Goal: Task Accomplishment & Management: Manage account settings

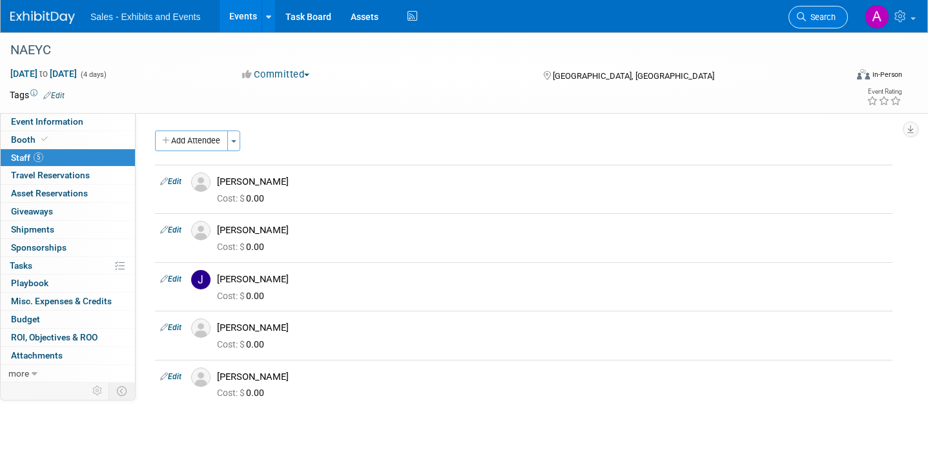
click at [823, 15] on span "Search" at bounding box center [821, 17] width 30 height 10
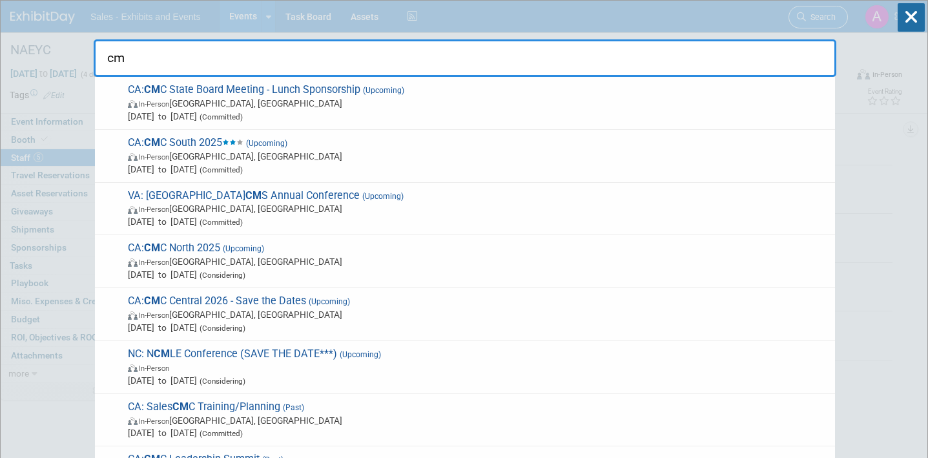
type input "cmc"
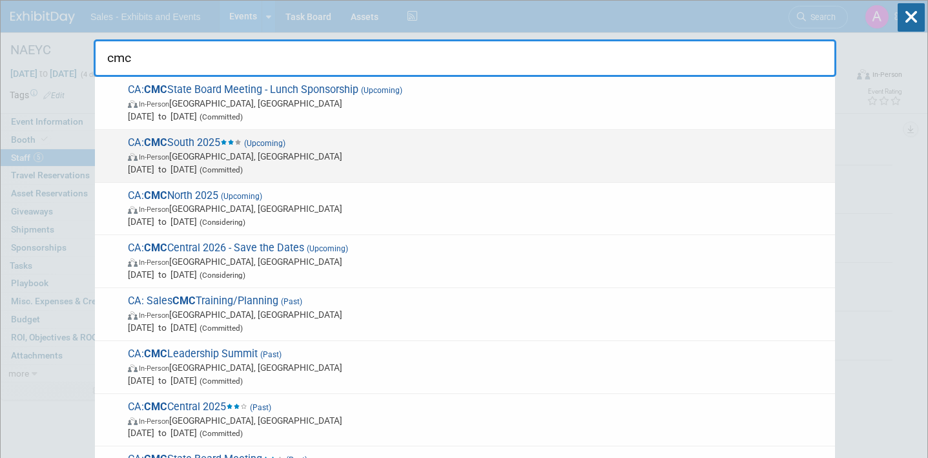
click at [325, 143] on span "CA: CMC South 2025 (Upcoming) In-Person [GEOGRAPHIC_DATA], [GEOGRAPHIC_DATA] [D…" at bounding box center [476, 155] width 704 height 39
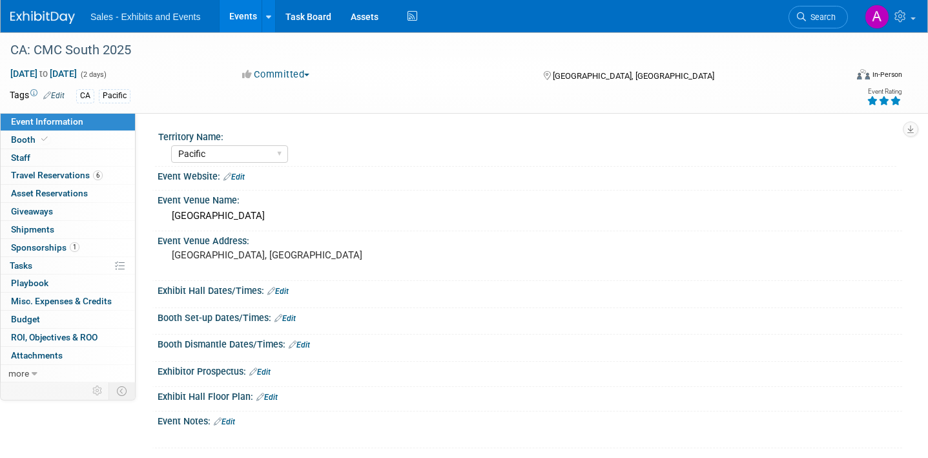
select select "Pacific"
click at [80, 146] on link "Booth" at bounding box center [68, 139] width 134 height 17
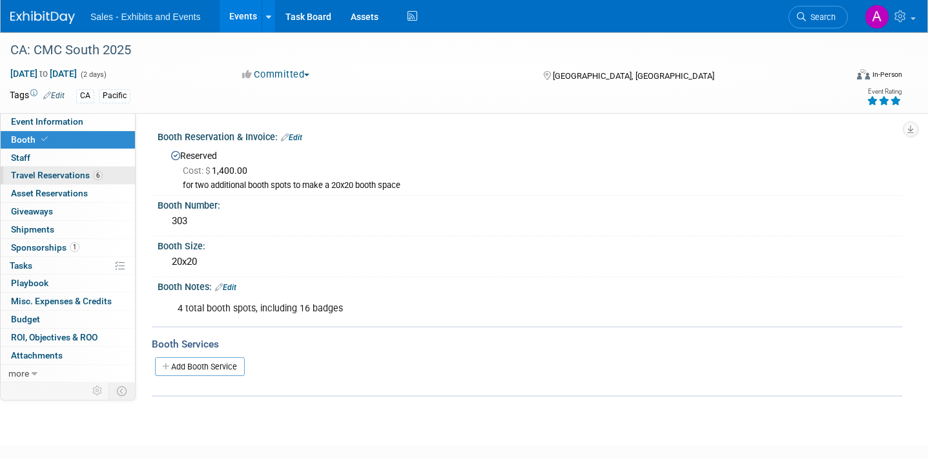
click at [68, 172] on span "Travel Reservations 6" at bounding box center [57, 175] width 92 height 10
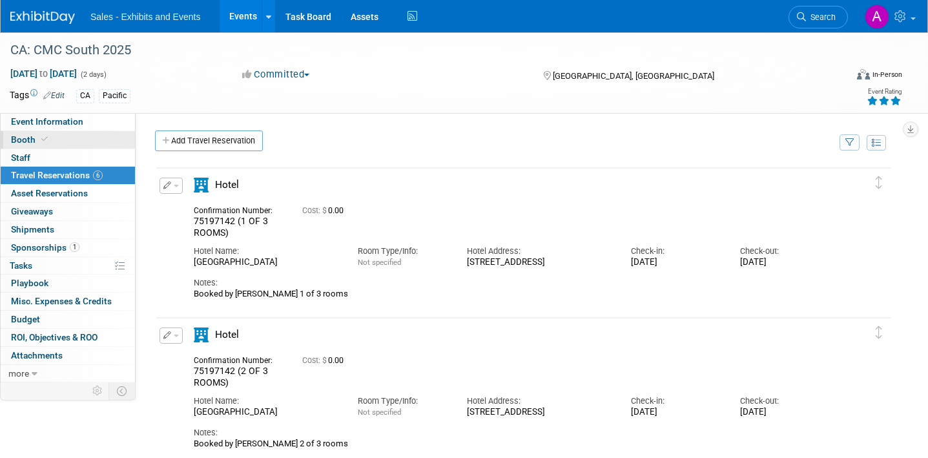
click at [70, 140] on link "Booth" at bounding box center [68, 139] width 134 height 17
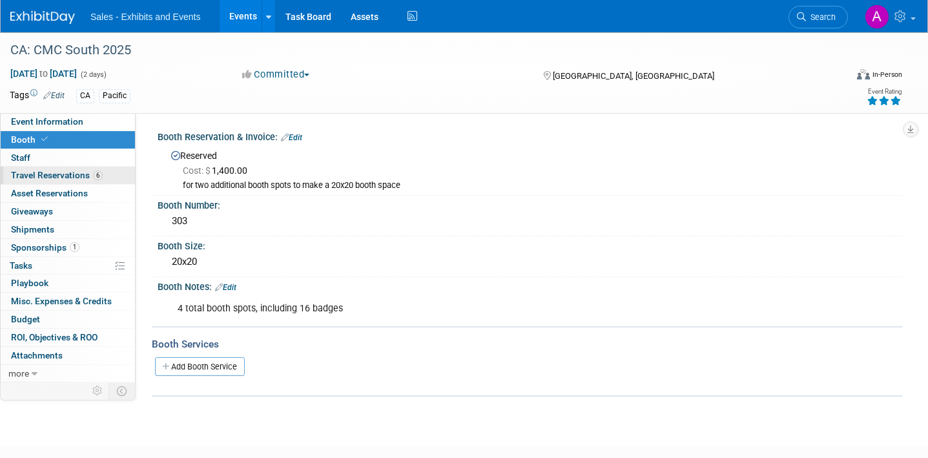
click at [68, 172] on span "Travel Reservations 6" at bounding box center [57, 175] width 92 height 10
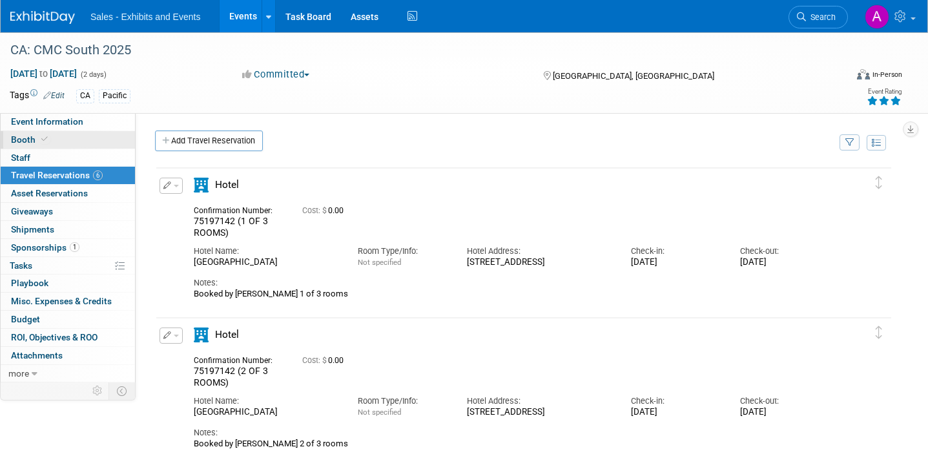
click at [66, 148] on link "Booth" at bounding box center [68, 139] width 134 height 17
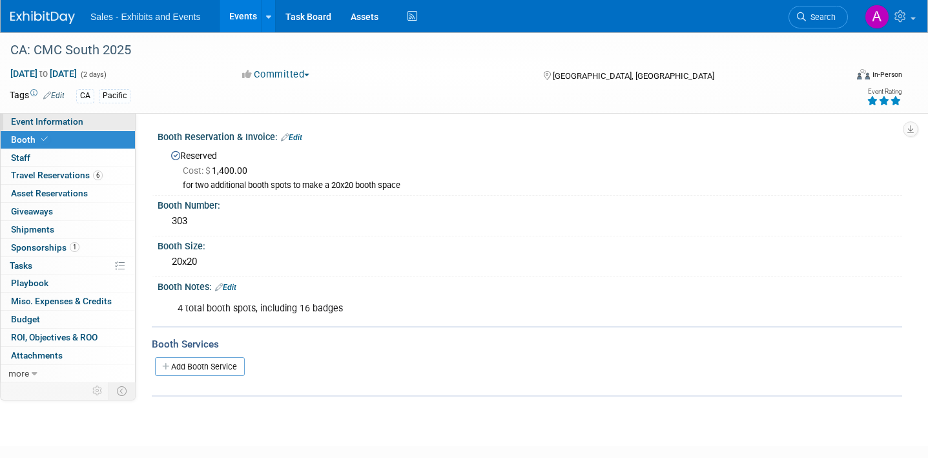
click at [77, 122] on span "Event Information" at bounding box center [47, 121] width 72 height 10
select select "Pacific"
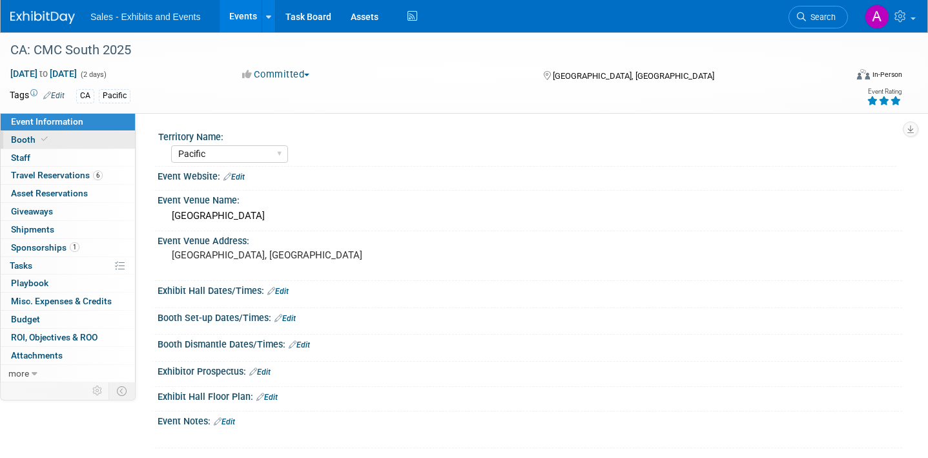
click at [79, 136] on link "Booth" at bounding box center [68, 139] width 134 height 17
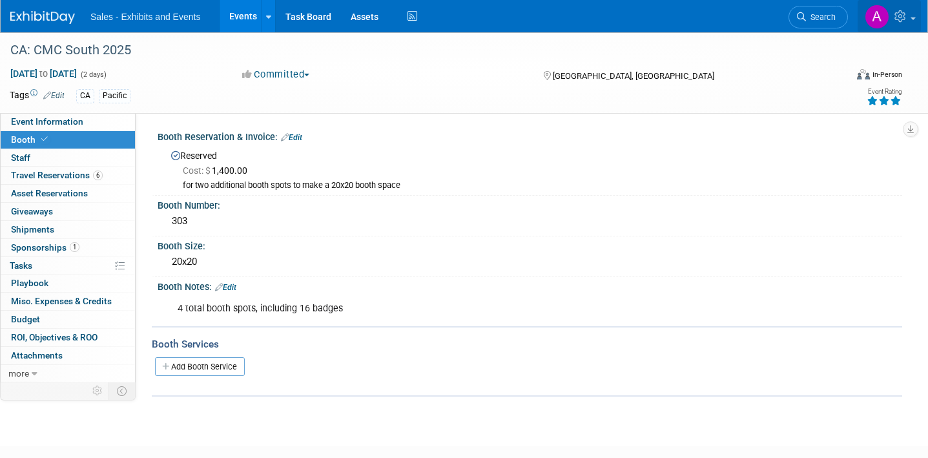
click at [900, 19] on icon at bounding box center [901, 16] width 15 height 12
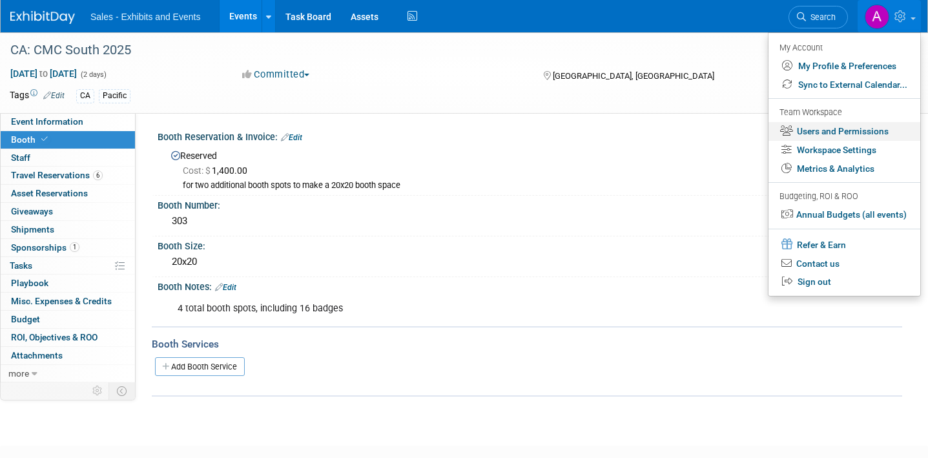
click at [830, 128] on link "Users and Permissions" at bounding box center [844, 131] width 152 height 19
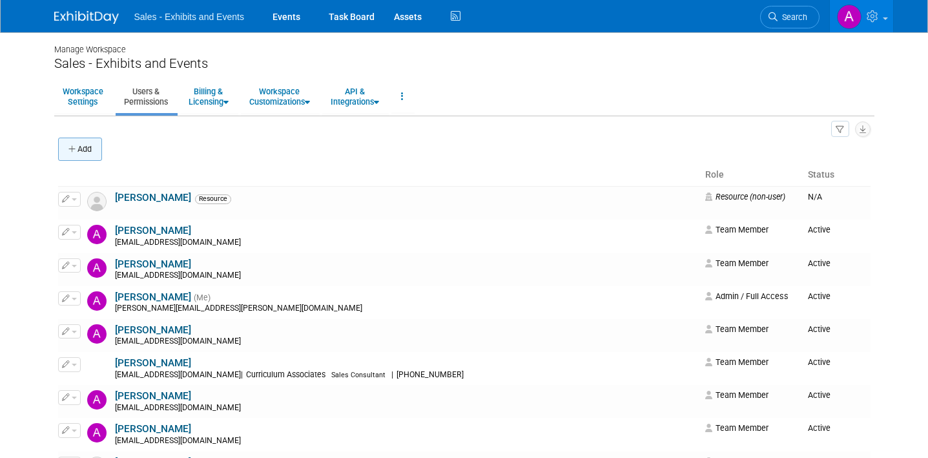
click at [81, 148] on button "Add" at bounding box center [80, 149] width 44 height 23
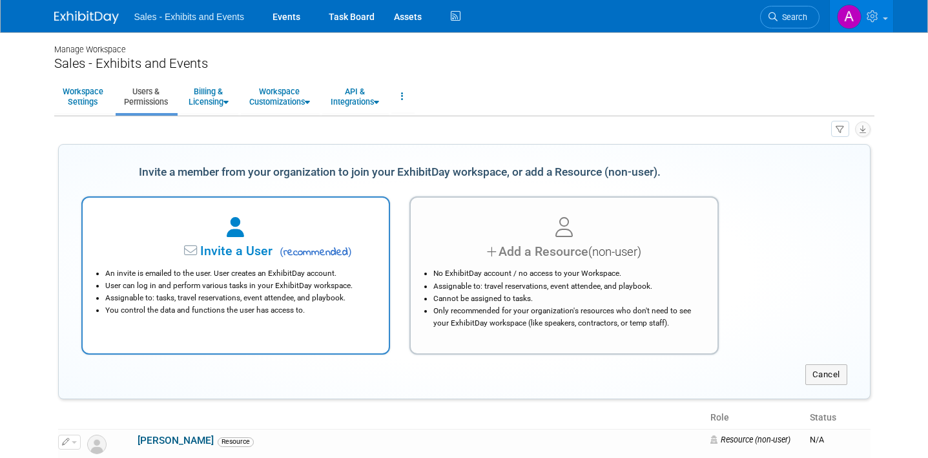
click at [270, 244] on span "Invite a User" at bounding box center [195, 250] width 153 height 15
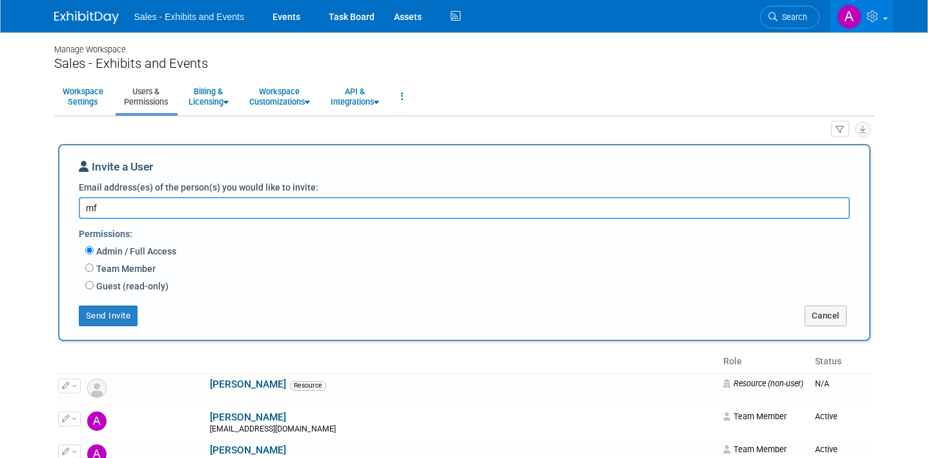
type textarea "m"
type textarea "[EMAIL_ADDRESS][DOMAIN_NAME]"
click at [90, 267] on input "Team Member" at bounding box center [89, 267] width 8 height 8
radio input "true"
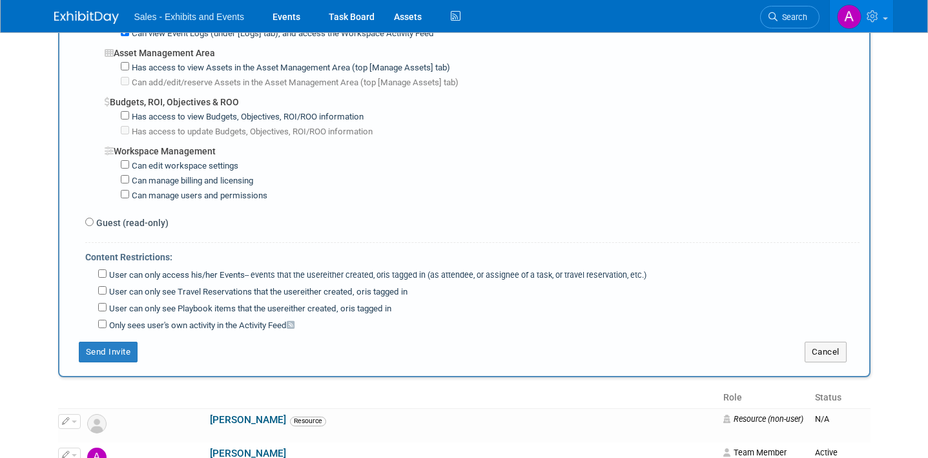
scroll to position [954, 0]
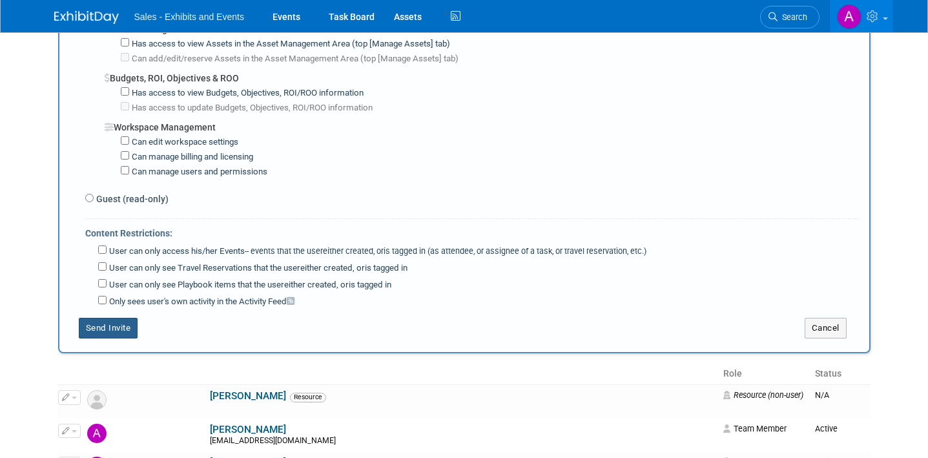
click at [117, 318] on button "Send Invite" at bounding box center [108, 328] width 59 height 21
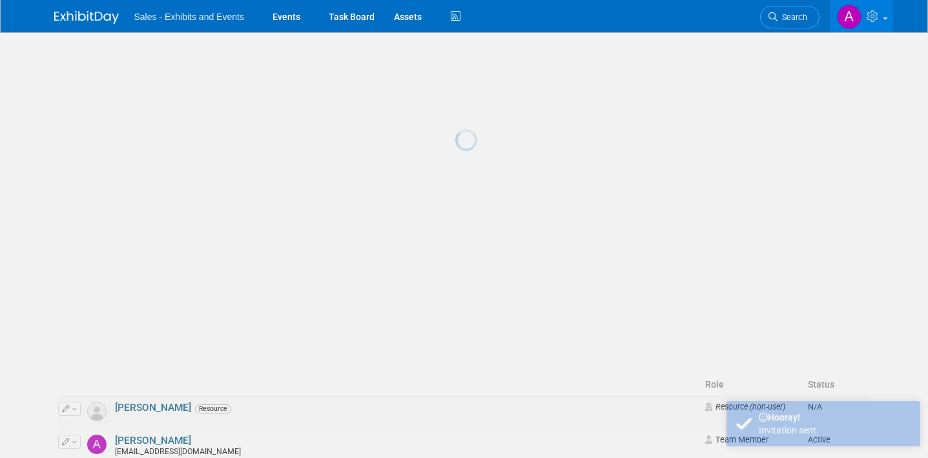
scroll to position [0, 0]
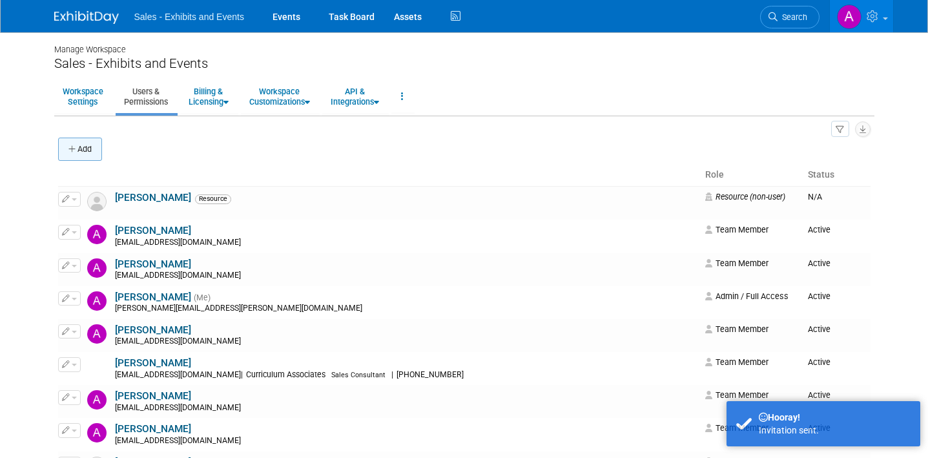
click at [94, 151] on button "Add" at bounding box center [80, 149] width 44 height 23
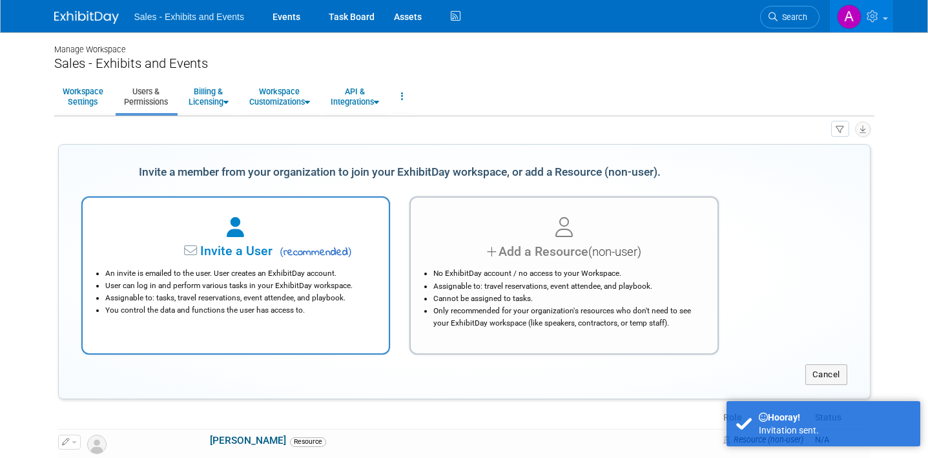
click at [291, 225] on div at bounding box center [236, 228] width 274 height 28
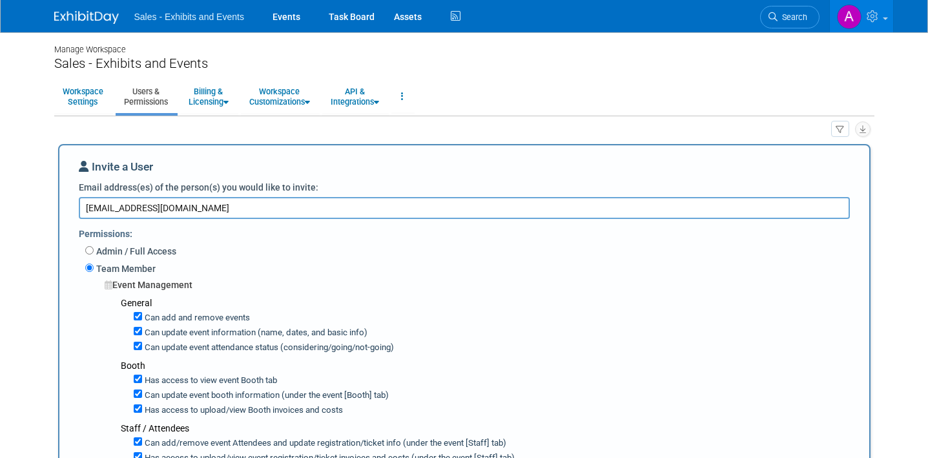
type textarea "melissafowler@cainc.com"
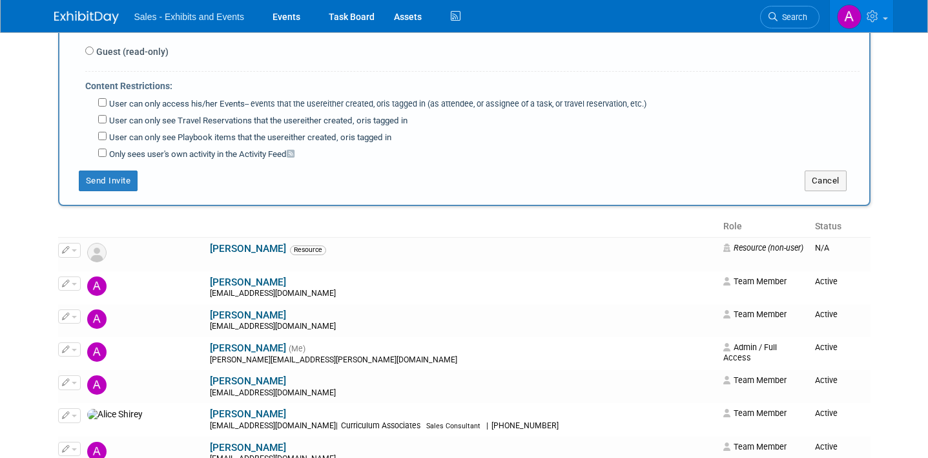
scroll to position [1196, 0]
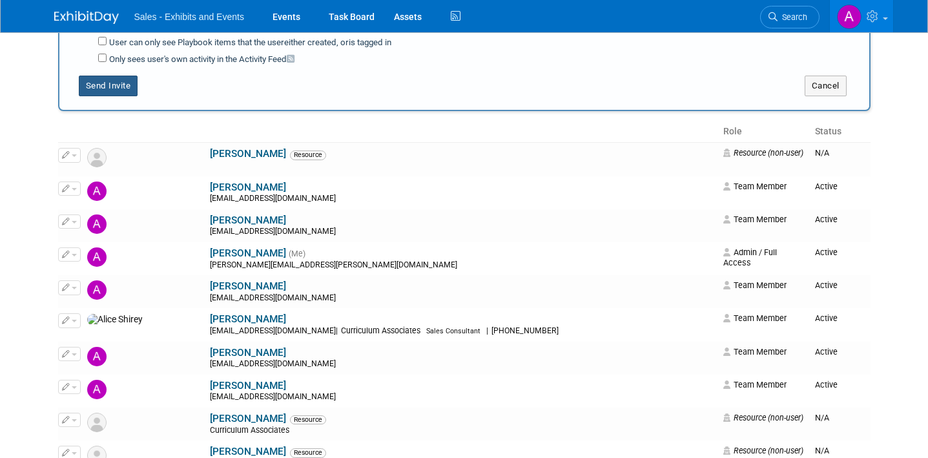
click at [115, 76] on button "Send Invite" at bounding box center [108, 86] width 59 height 21
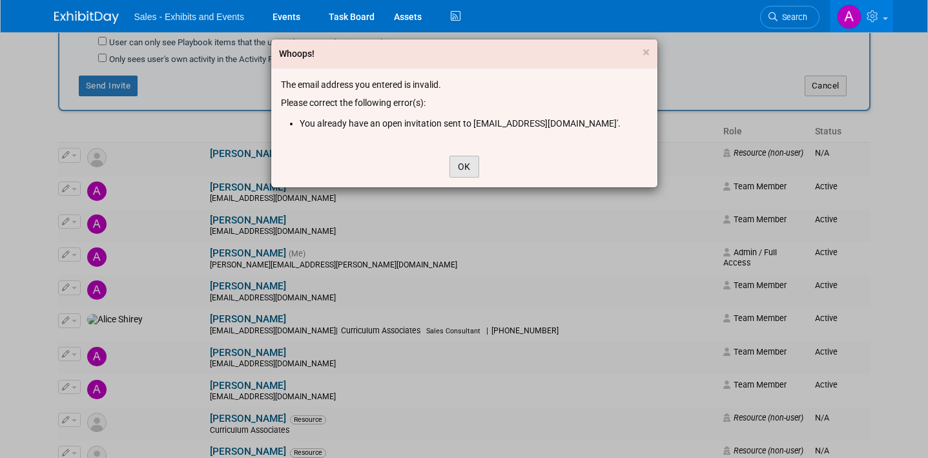
click at [465, 161] on button "OK" at bounding box center [464, 167] width 30 height 22
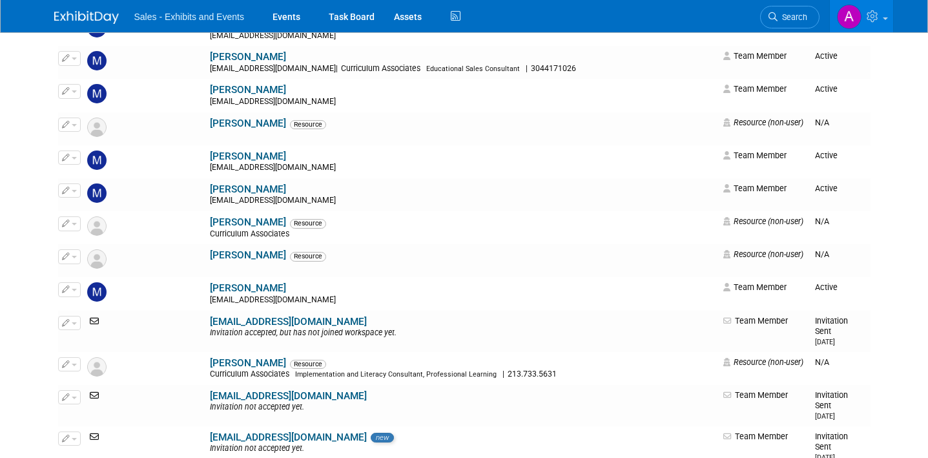
scroll to position [8882, 0]
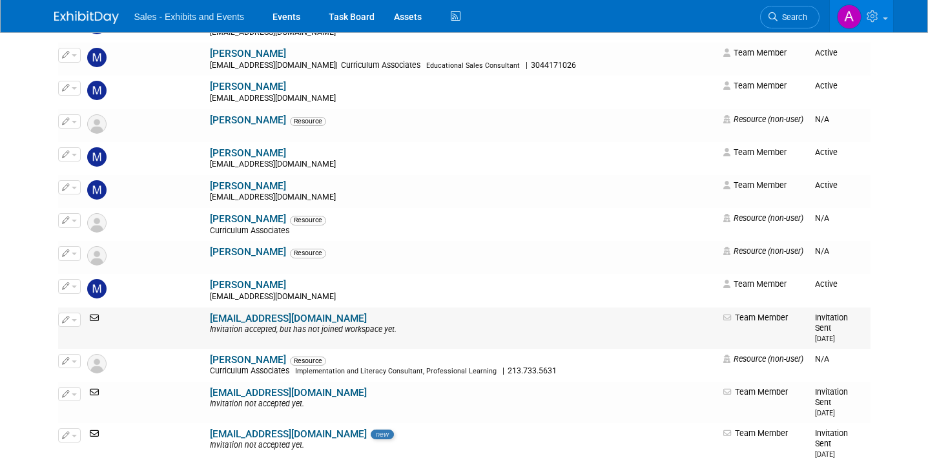
click at [94, 313] on icon at bounding box center [95, 317] width 17 height 9
click at [76, 319] on span "button" at bounding box center [74, 320] width 5 height 3
click at [88, 331] on link "Edit" at bounding box center [110, 340] width 102 height 18
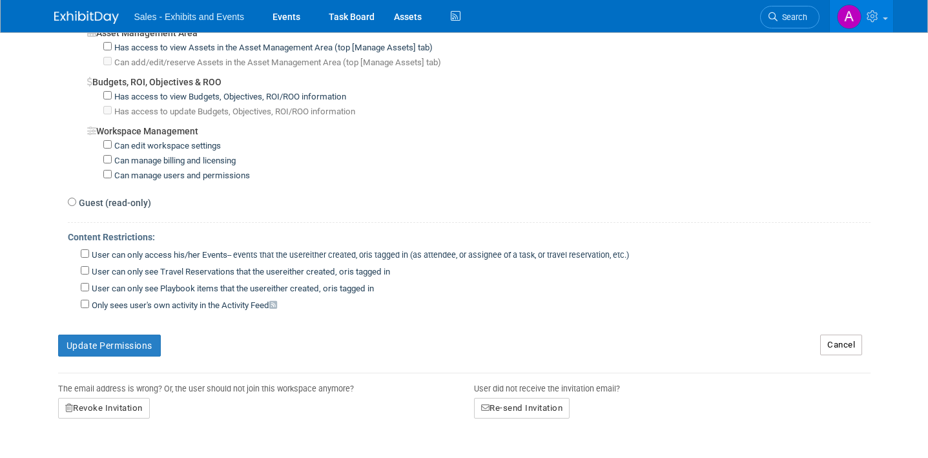
scroll to position [919, 0]
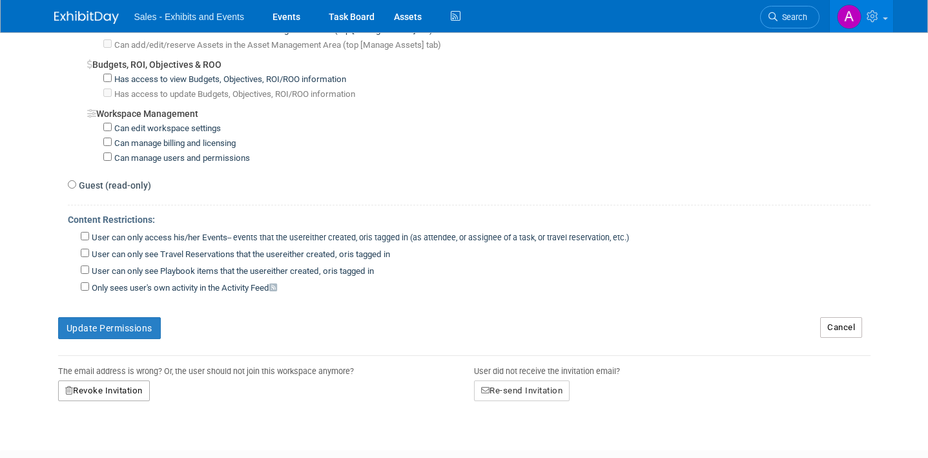
click at [130, 381] on button "Revoke Invitation" at bounding box center [104, 390] width 92 height 21
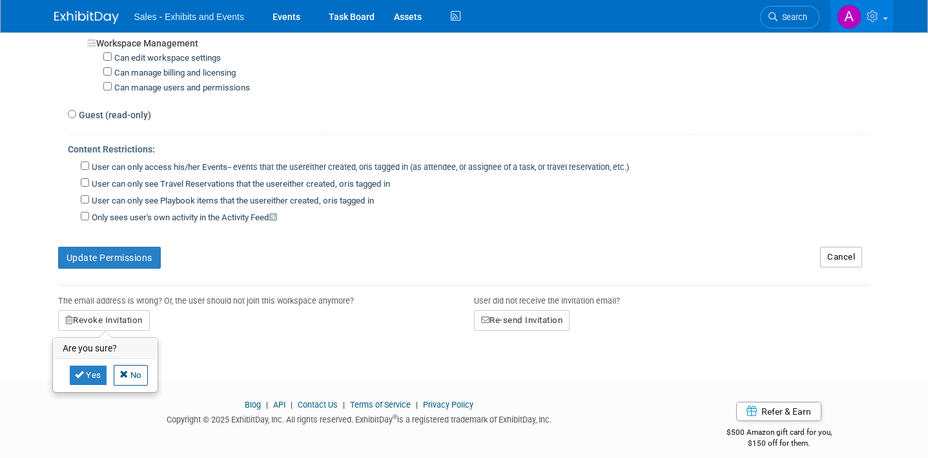
click at [470, 247] on div "Update Permissions" at bounding box center [429, 253] width 762 height 32
click at [514, 310] on button "Re-send Invitation" at bounding box center [522, 320] width 96 height 21
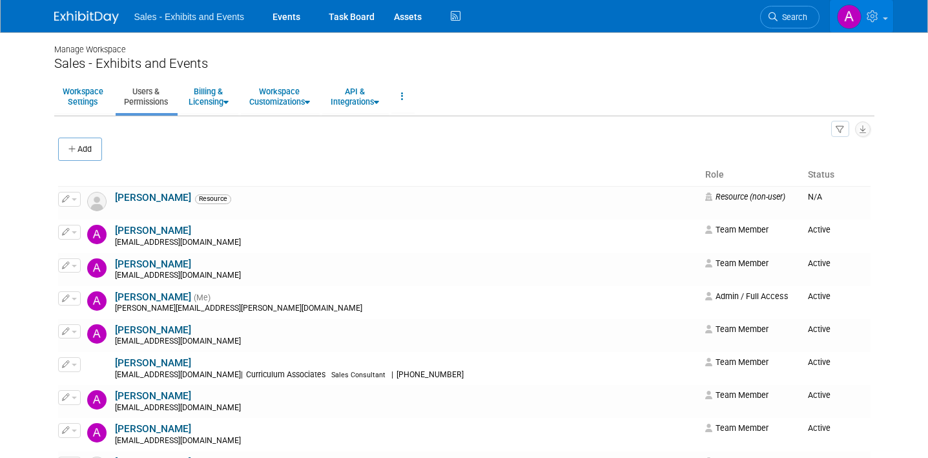
click at [888, 19] on link at bounding box center [861, 16] width 63 height 32
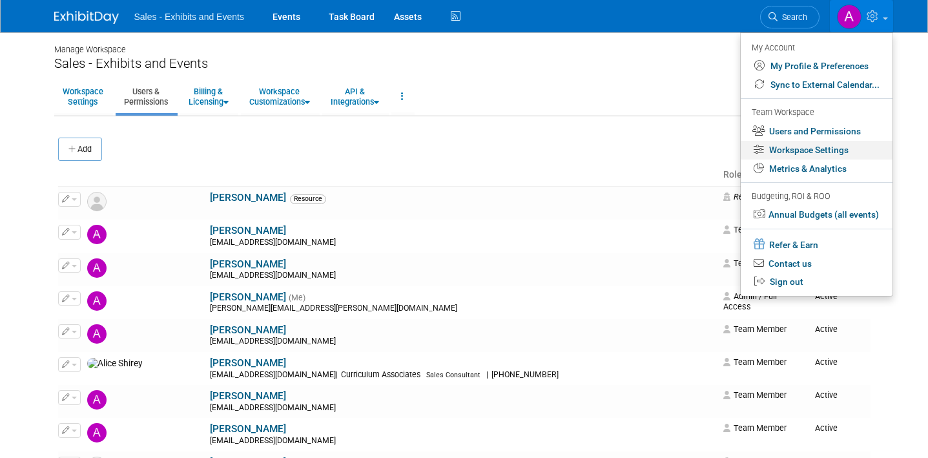
click at [832, 143] on link "Workspace Settings" at bounding box center [817, 150] width 152 height 19
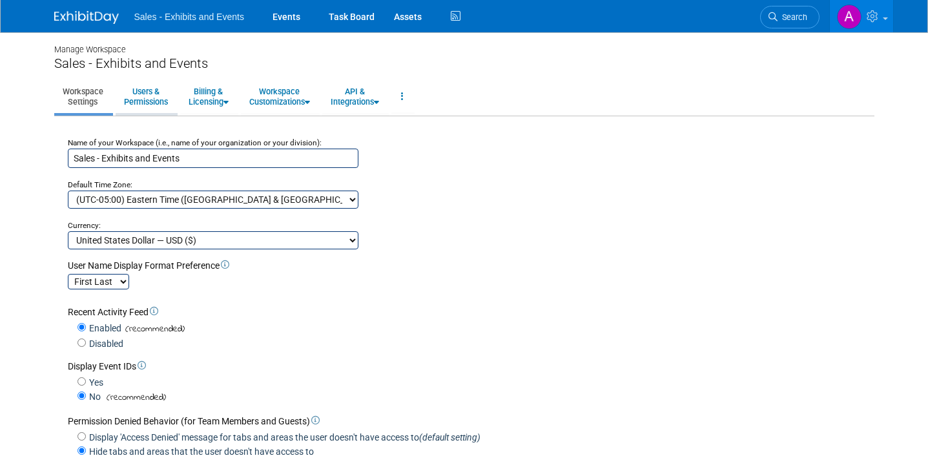
click at [159, 91] on link "Users & Permissions" at bounding box center [146, 97] width 61 height 32
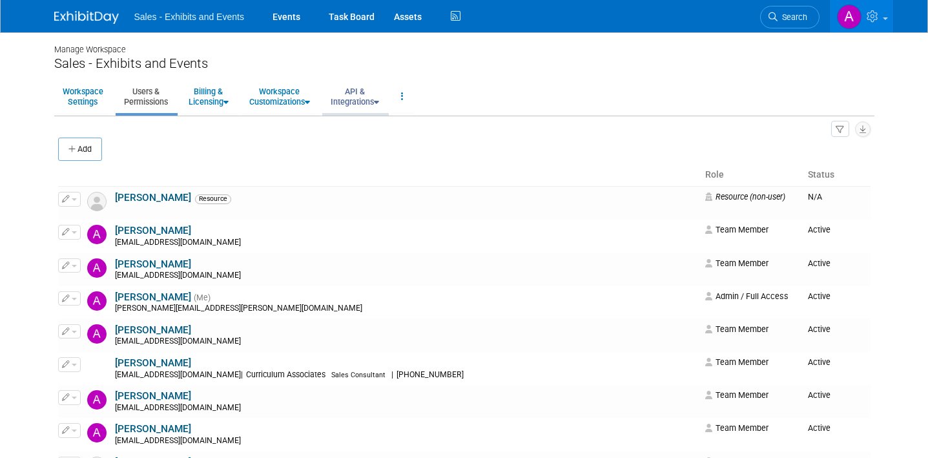
click at [375, 102] on link "API & Integrations" at bounding box center [354, 97] width 65 height 32
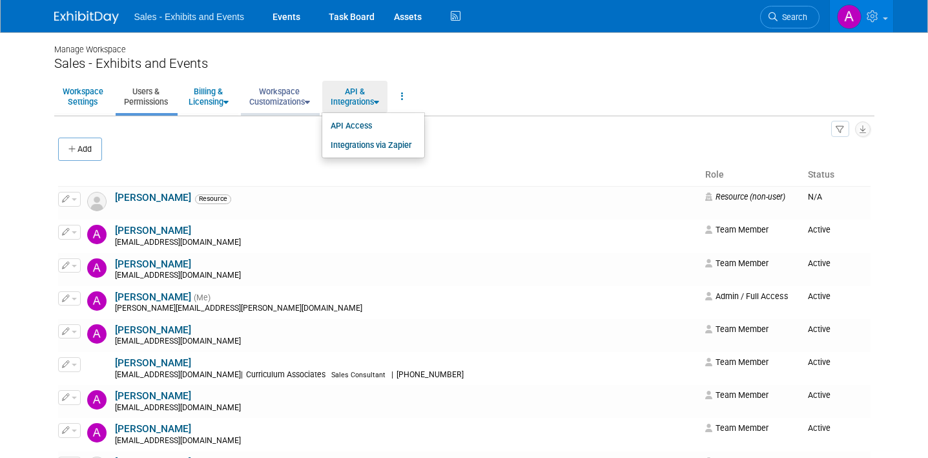
click at [303, 95] on link "Workspace Customizations" at bounding box center [279, 97] width 77 height 32
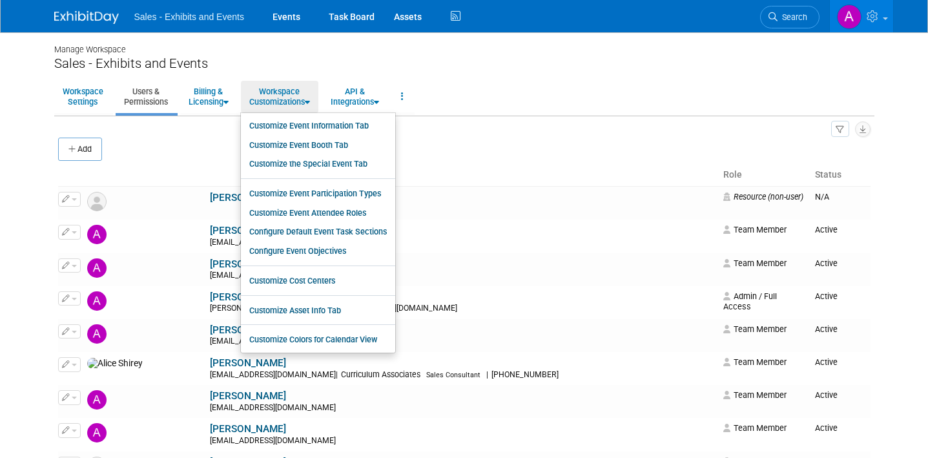
click at [91, 15] on img at bounding box center [86, 17] width 65 height 13
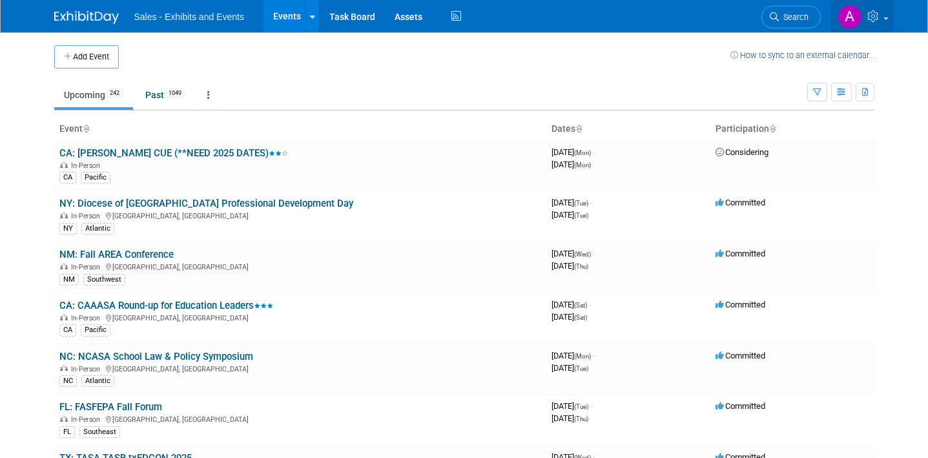
click at [886, 19] on span at bounding box center [885, 18] width 5 height 3
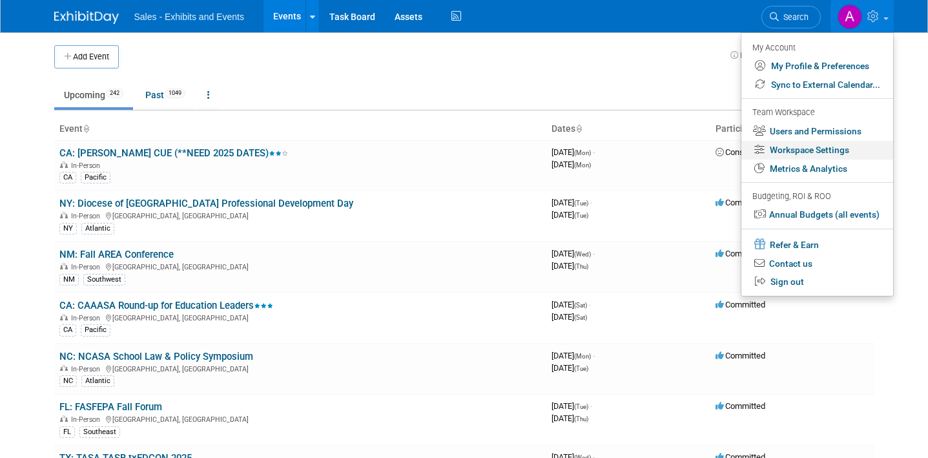
click at [823, 152] on link "Workspace Settings" at bounding box center [817, 150] width 152 height 19
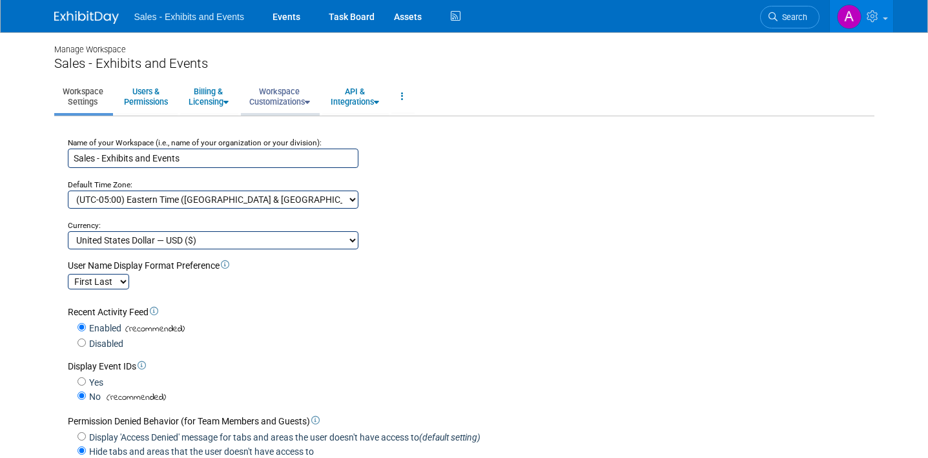
click at [301, 97] on link "Workspace Customizations" at bounding box center [279, 97] width 77 height 32
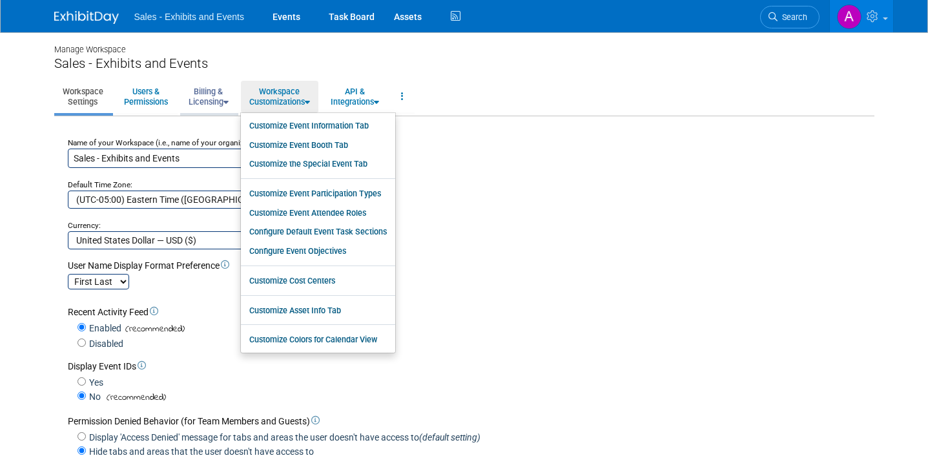
click at [214, 94] on link "Billing & Licensing" at bounding box center [208, 97] width 57 height 32
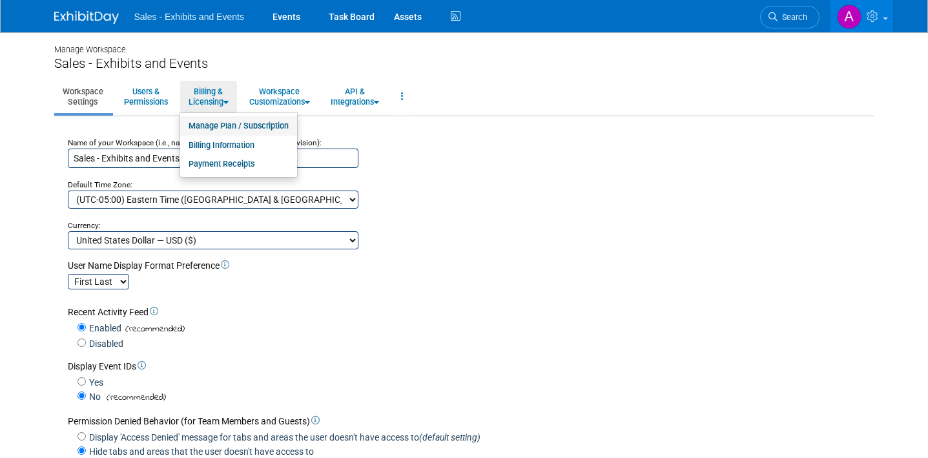
click at [226, 131] on link "Manage Plan / Subscription" at bounding box center [238, 125] width 117 height 19
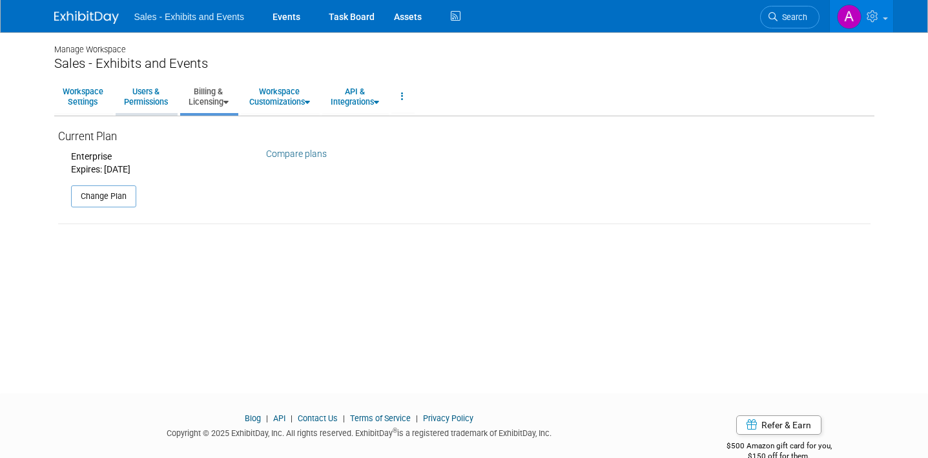
click at [158, 105] on link "Users & Permissions" at bounding box center [146, 97] width 61 height 32
